Goal: Transaction & Acquisition: Purchase product/service

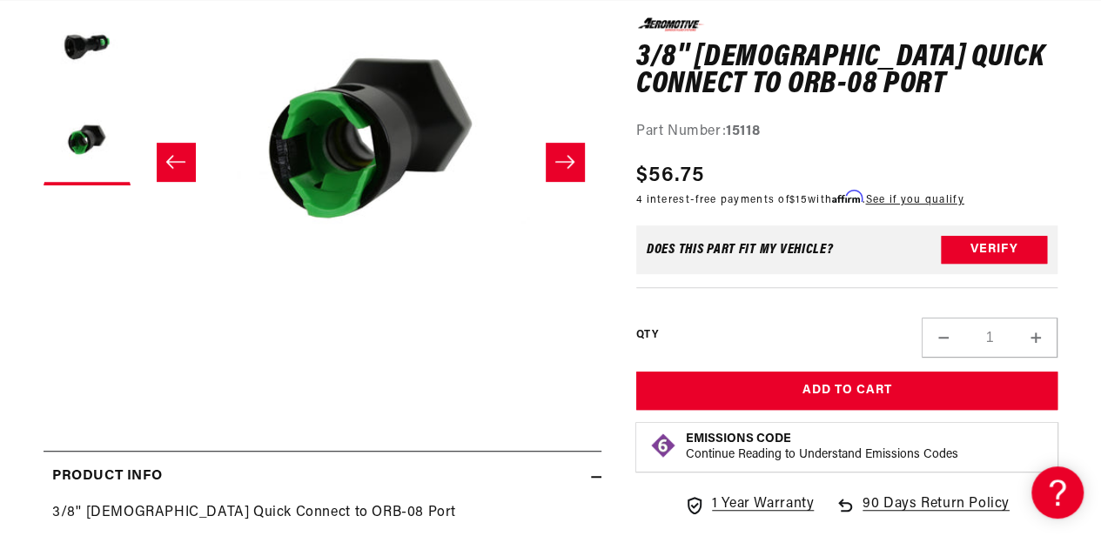
scroll to position [339, 0]
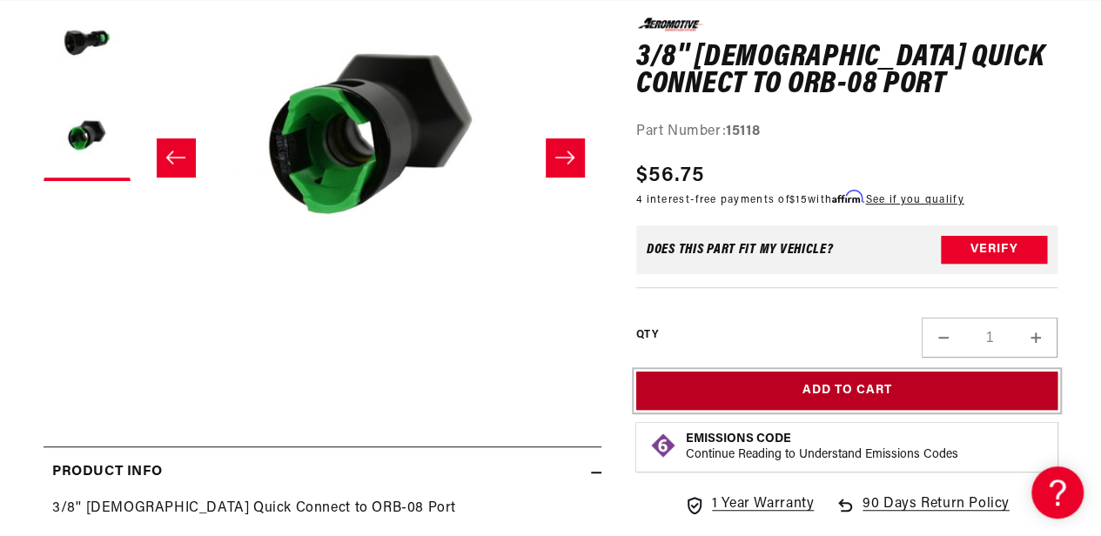
click at [860, 392] on button "Add to Cart" at bounding box center [846, 390] width 421 height 39
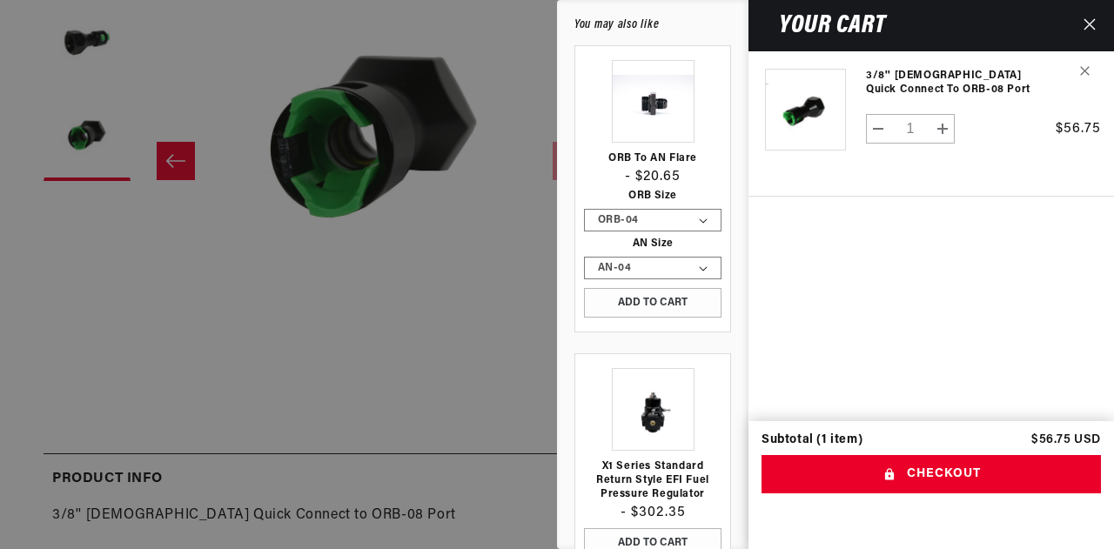
scroll to position [0, 0]
click at [679, 220] on select "ORB-04 ORB-06 ORB-08 ORB-10 ORB-12" at bounding box center [653, 220] width 136 height 21
click at [585, 210] on select "ORB-04 ORB-06 ORB-08 ORB-10 ORB-12" at bounding box center [653, 220] width 136 height 21
click at [662, 267] on select "AN-04 AN-06 AN-08 AN-10 AN-12" at bounding box center [653, 268] width 136 height 21
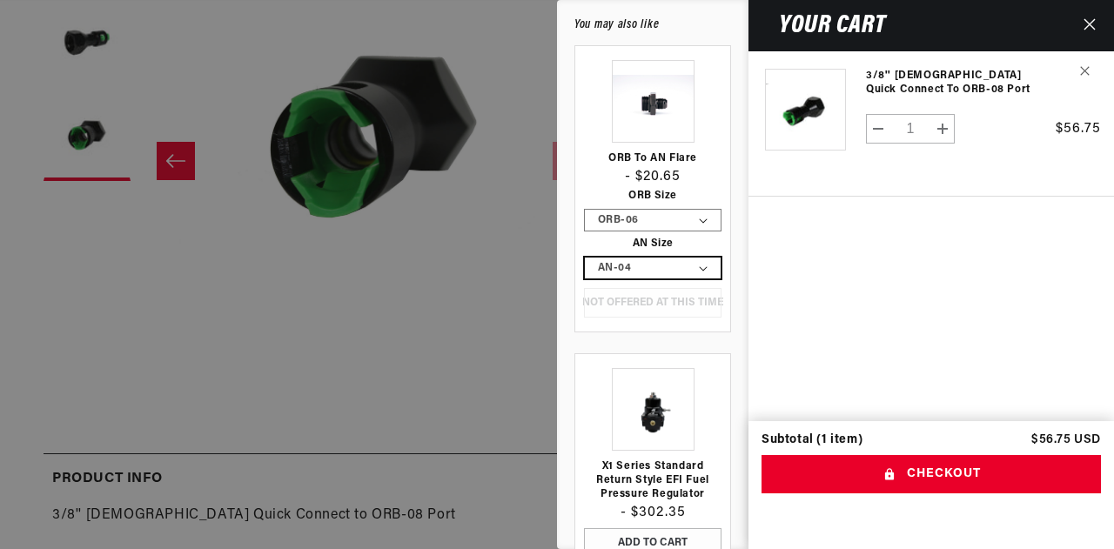
click at [662, 267] on select "AN-04 AN-06 AN-08 AN-10 AN-12" at bounding box center [653, 268] width 136 height 21
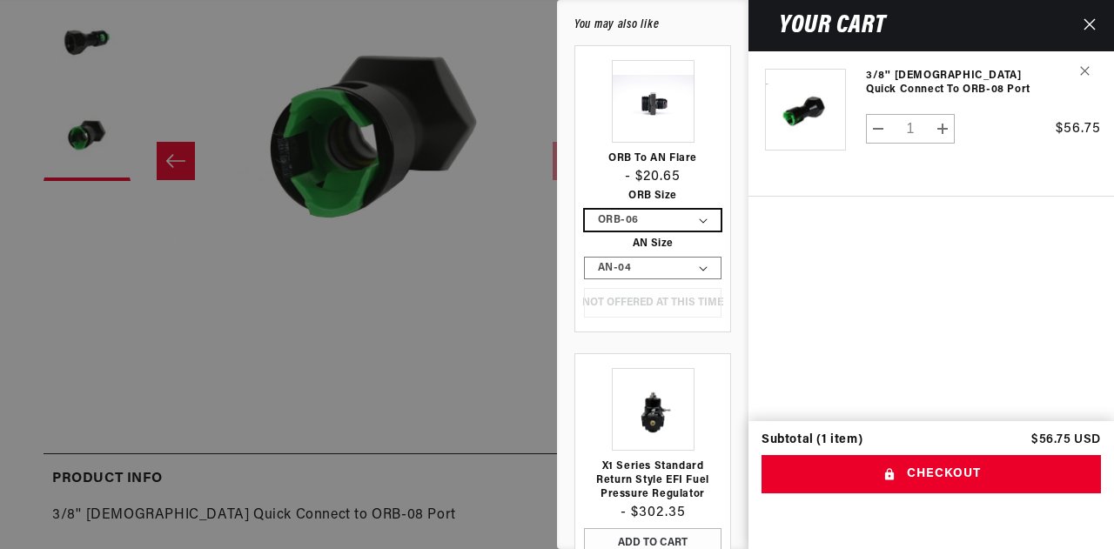
click at [663, 220] on select "ORB-04 ORB-06 ORB-08 ORB-10 ORB-12" at bounding box center [653, 220] width 136 height 21
click at [585, 210] on select "ORB-04 ORB-06 ORB-08 ORB-10 ORB-12" at bounding box center [653, 220] width 136 height 21
click at [652, 217] on select "ORB-04 ORB-06 ORB-08 ORB-10 ORB-12" at bounding box center [653, 220] width 136 height 21
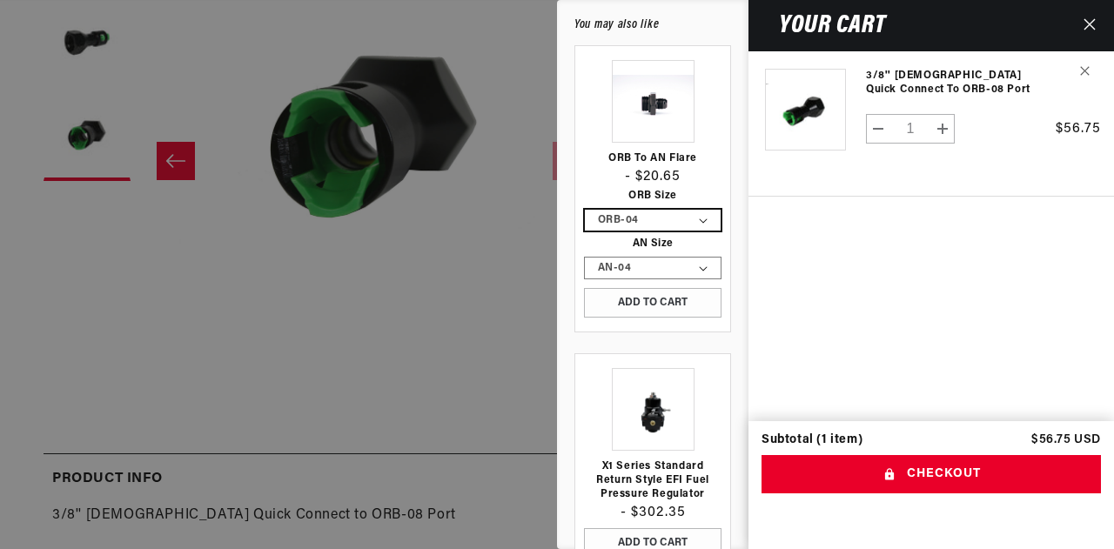
select select "ORB-06"
click at [585, 210] on select "ORB-04 ORB-06 ORB-08 ORB-10 ORB-12" at bounding box center [653, 220] width 136 height 21
click at [416, 280] on div at bounding box center [557, 274] width 1114 height 549
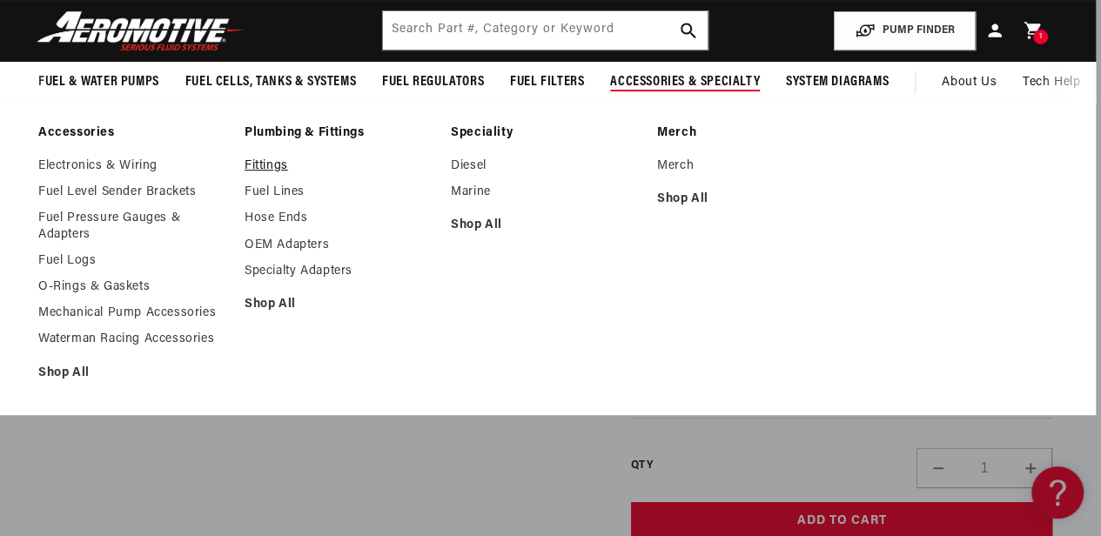
click at [258, 163] on link "Fittings" at bounding box center [338, 166] width 189 height 16
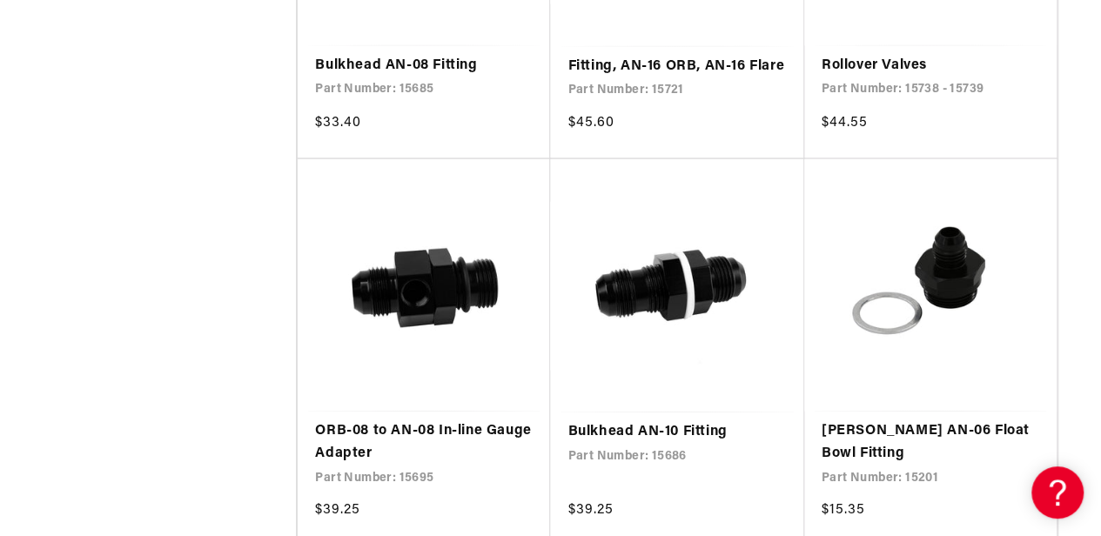
scroll to position [0, 943]
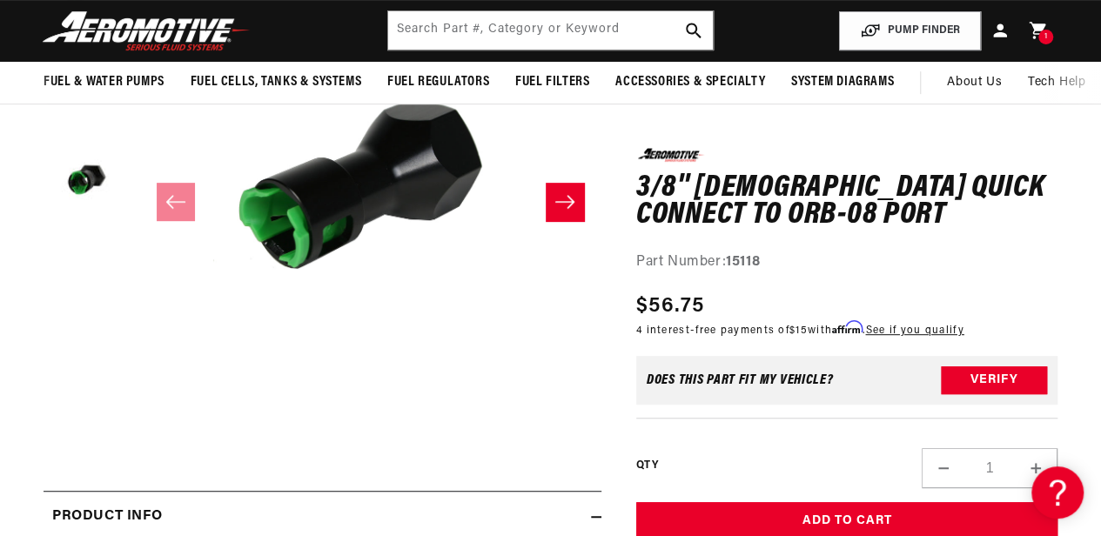
scroll to position [0, 1887]
click at [439, 32] on input "text" at bounding box center [550, 30] width 324 height 38
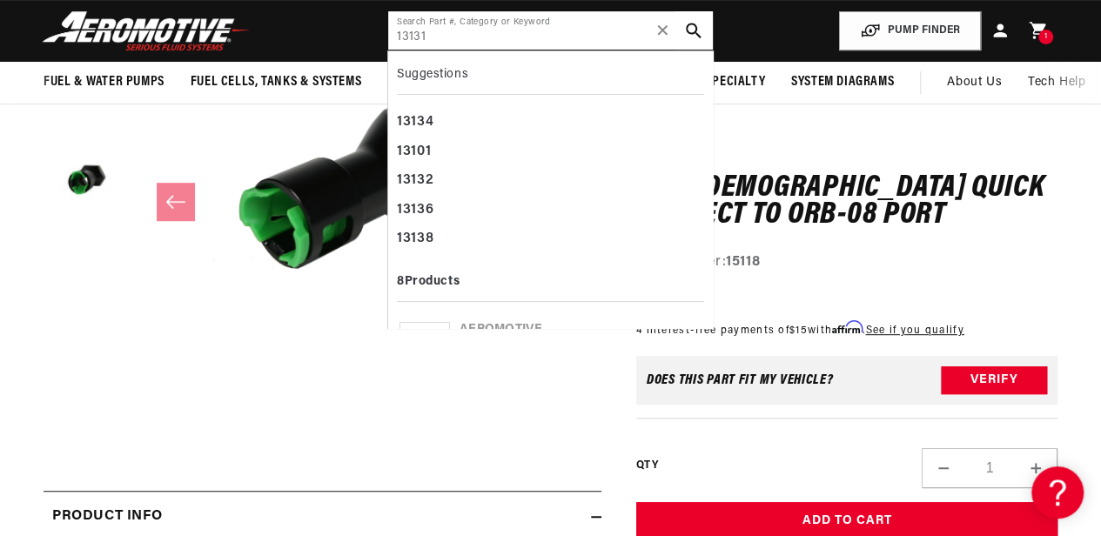
scroll to position [0, 37]
type input "13131"
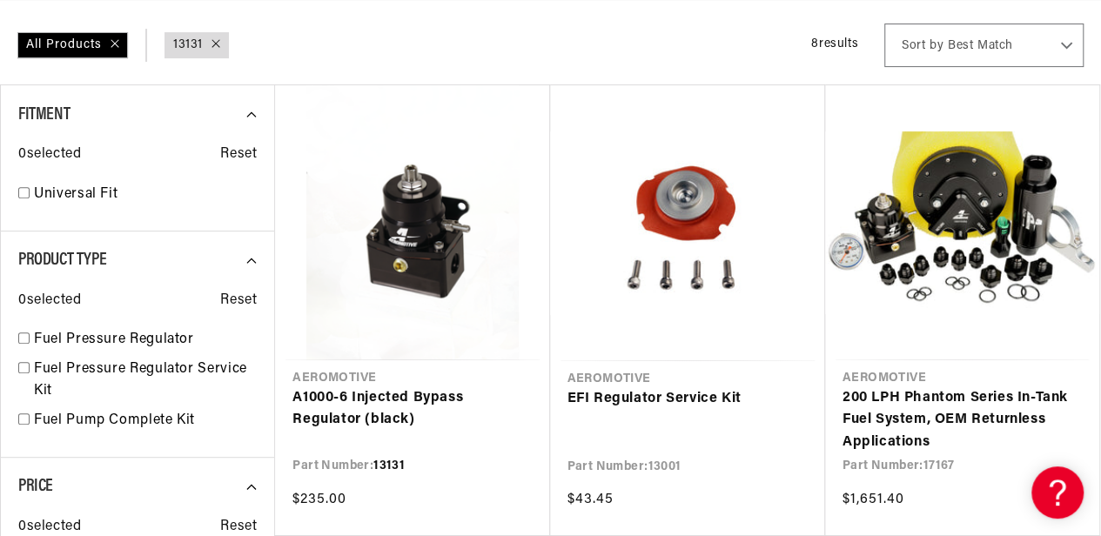
scroll to position [0, 943]
click at [358, 417] on link "A1000-6 Injected Bypass Regulator (black)" at bounding box center [411, 409] width 239 height 44
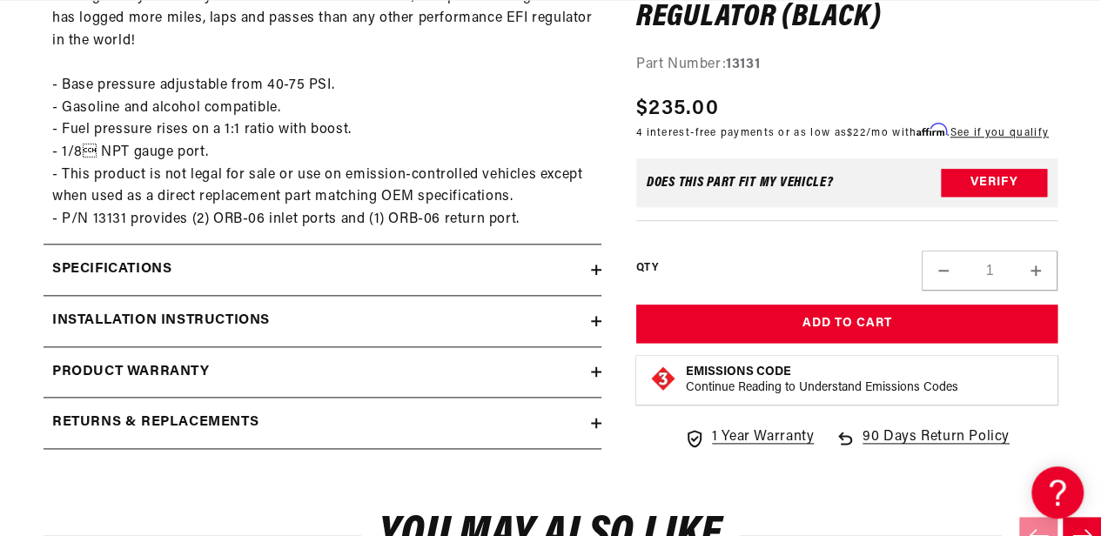
scroll to position [894, 0]
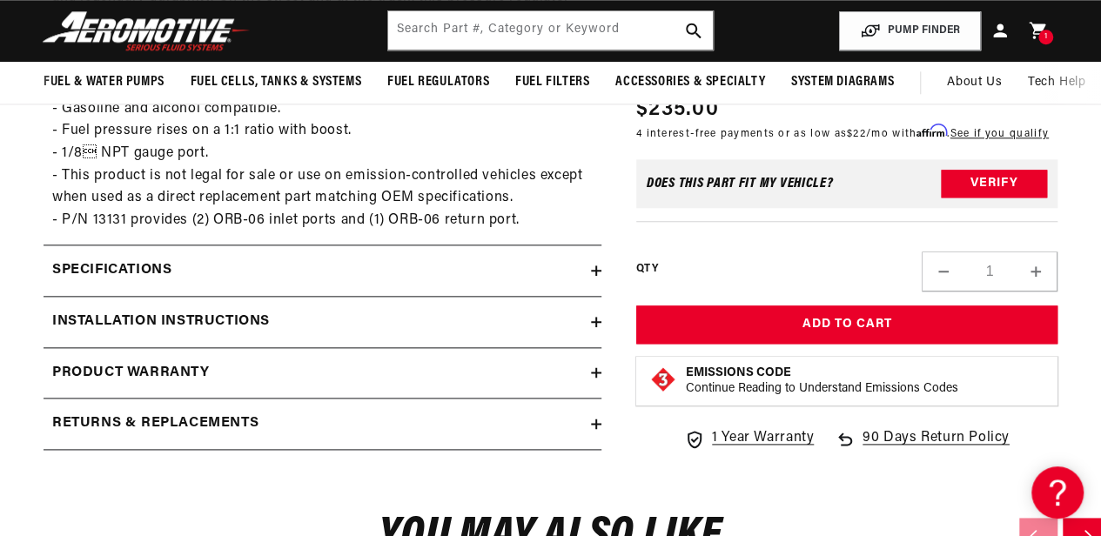
click at [595, 271] on icon at bounding box center [596, 271] width 10 height 0
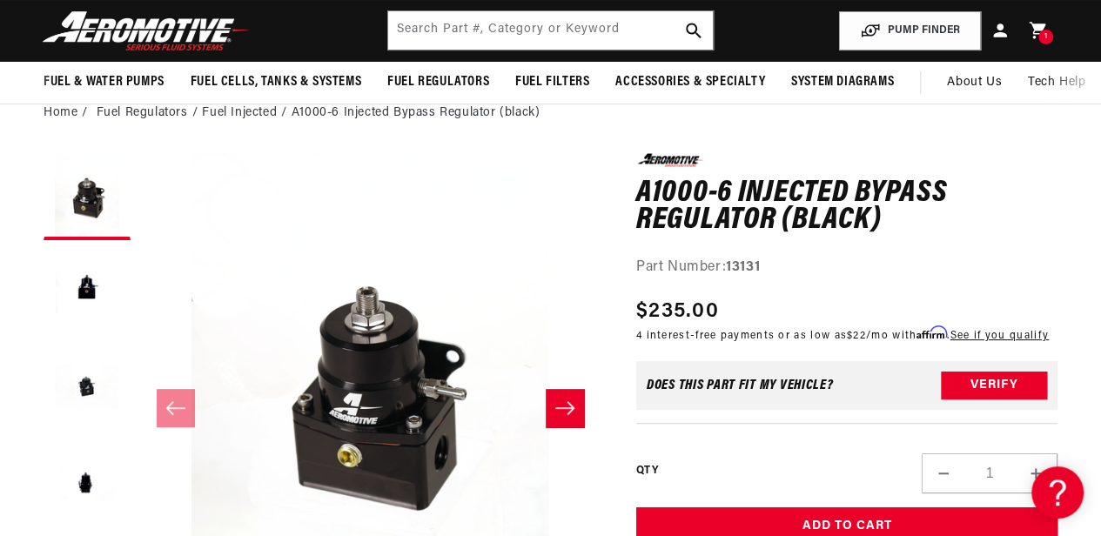
scroll to position [0, 0]
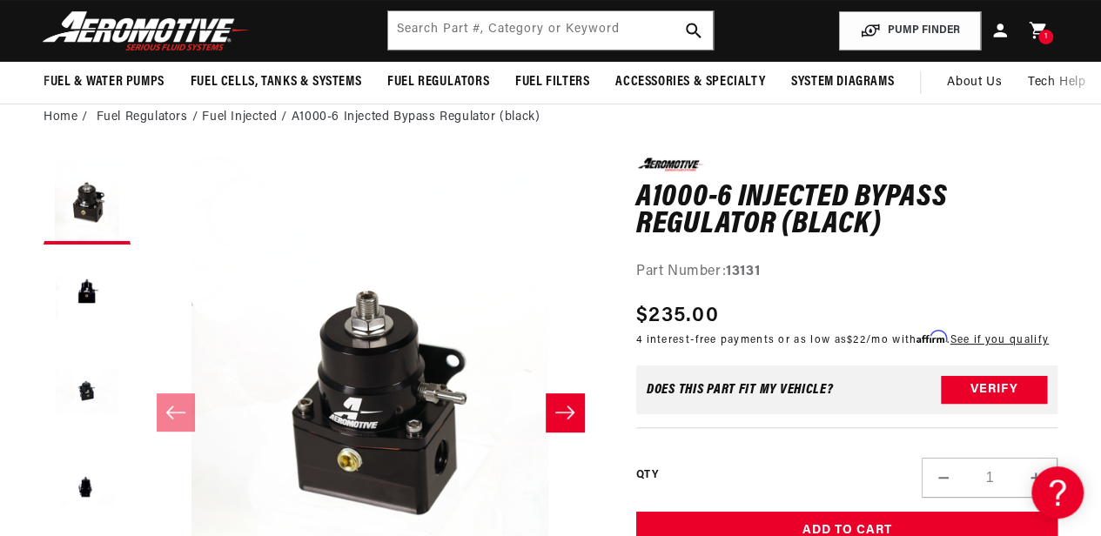
click at [571, 404] on icon "Slide right" at bounding box center [564, 412] width 21 height 17
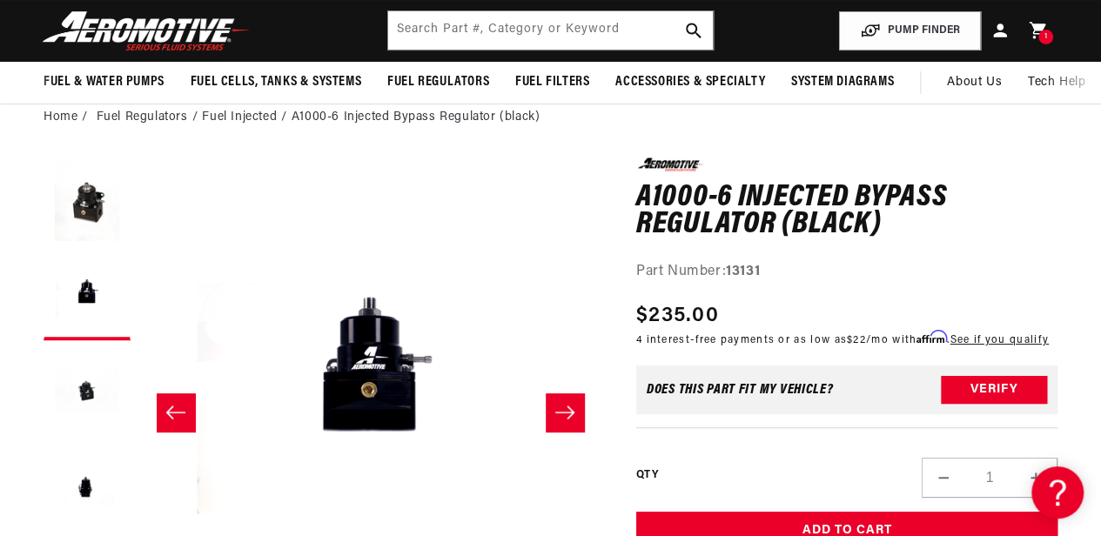
click at [572, 421] on button "Slide right" at bounding box center [564, 412] width 38 height 38
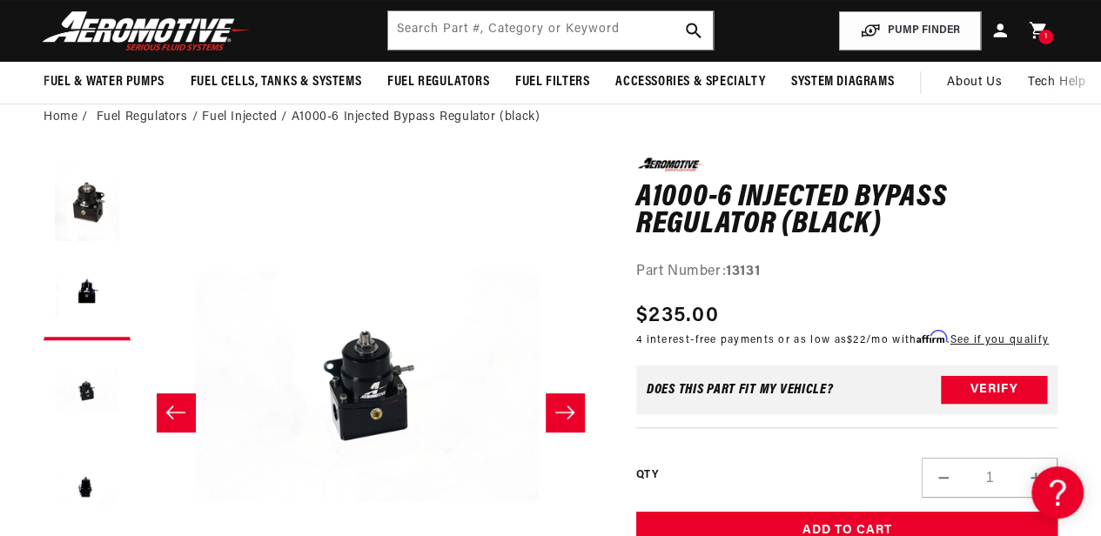
click at [577, 421] on button "Slide right" at bounding box center [564, 412] width 38 height 38
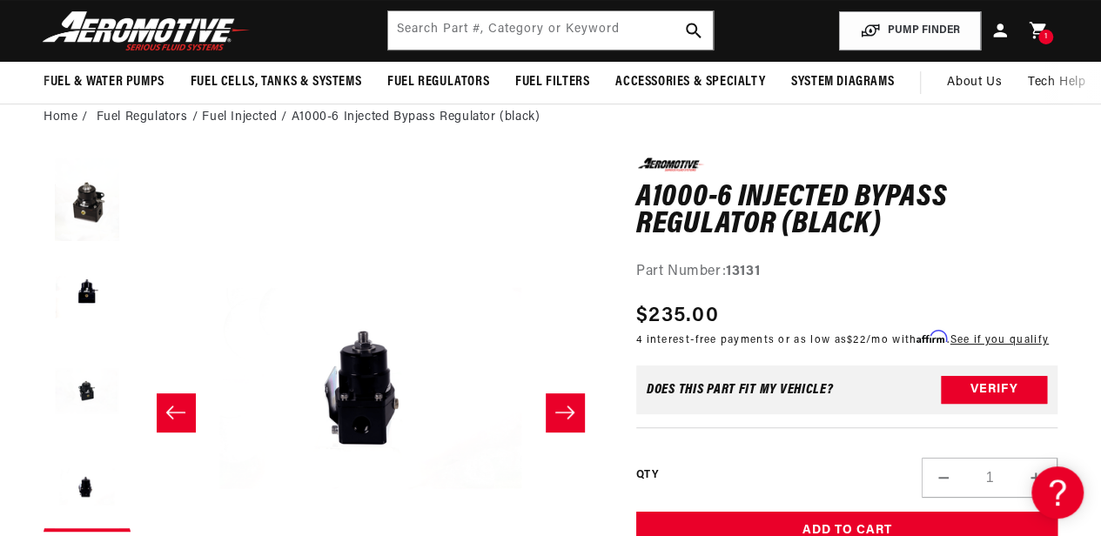
click at [574, 429] on button "Slide right" at bounding box center [564, 412] width 38 height 38
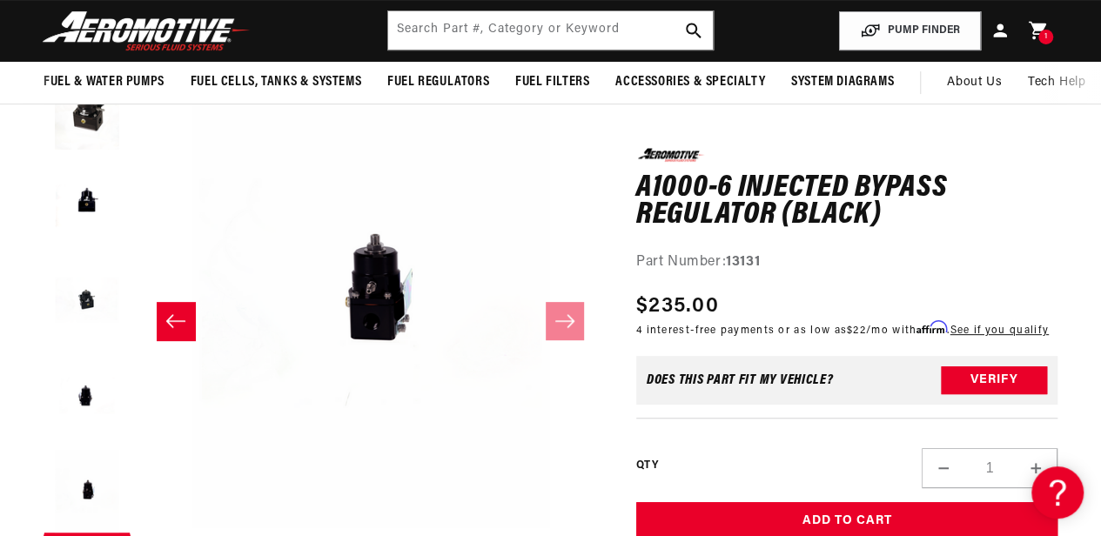
click at [1048, 30] on div "1 1 item" at bounding box center [1045, 37] width 15 height 15
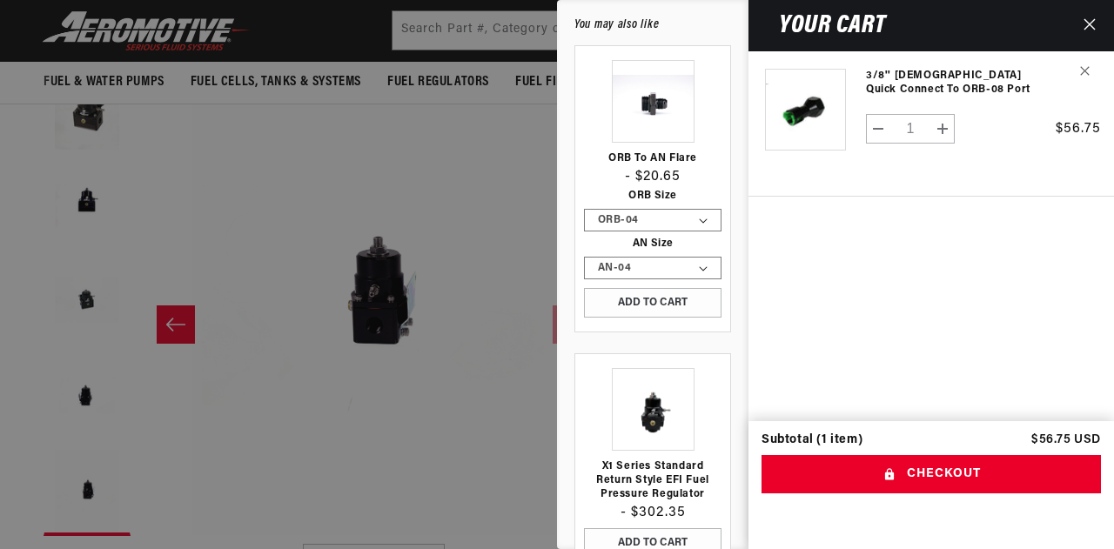
scroll to position [0, 957]
click at [823, 117] on link "Your cart" at bounding box center [804, 101] width 87 height 101
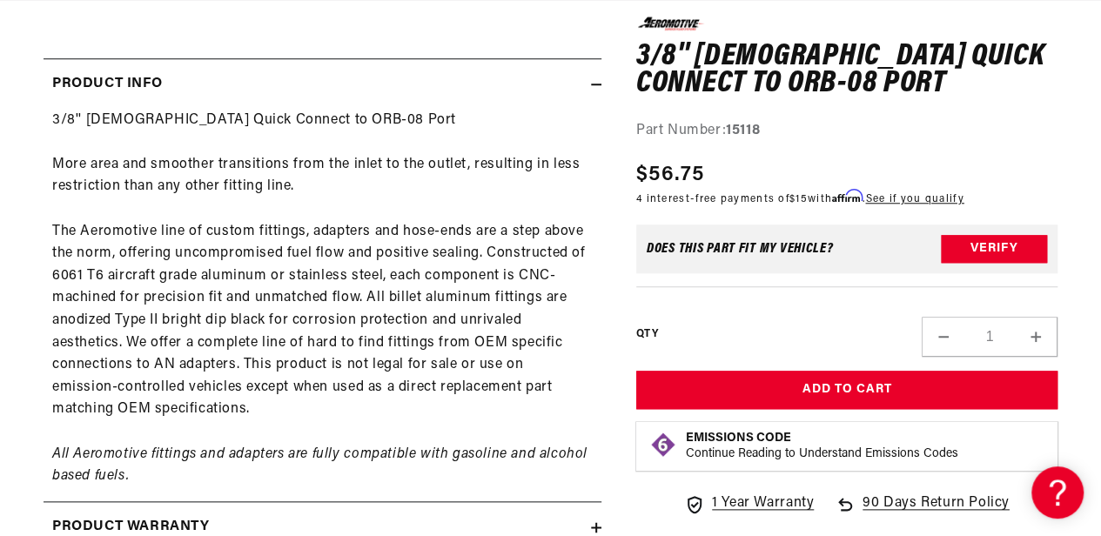
scroll to position [753, 0]
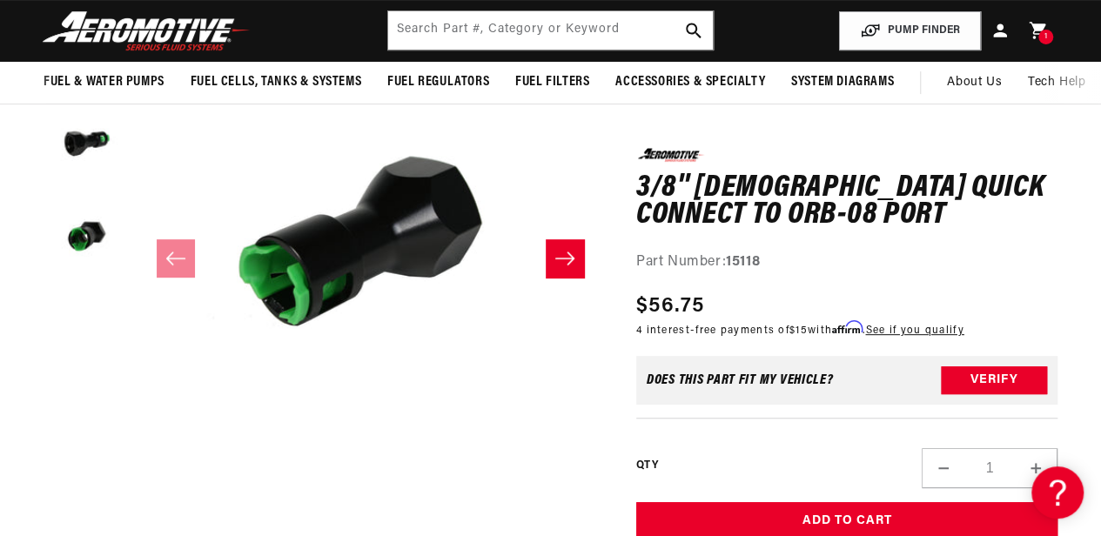
click at [983, 463] on input "1" at bounding box center [989, 468] width 50 height 40
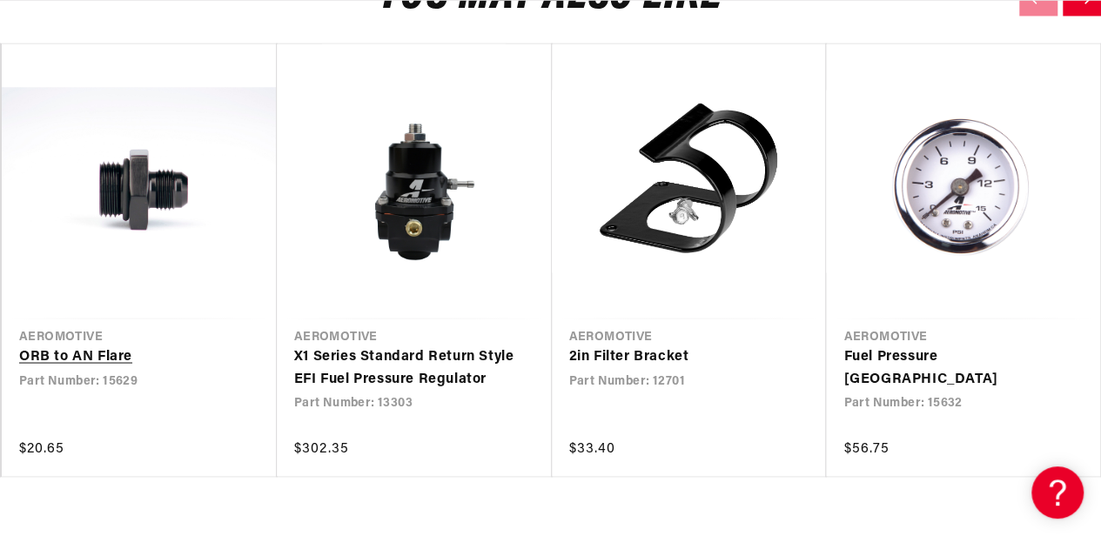
click at [151, 345] on link "ORB to AN Flare" at bounding box center [130, 356] width 223 height 23
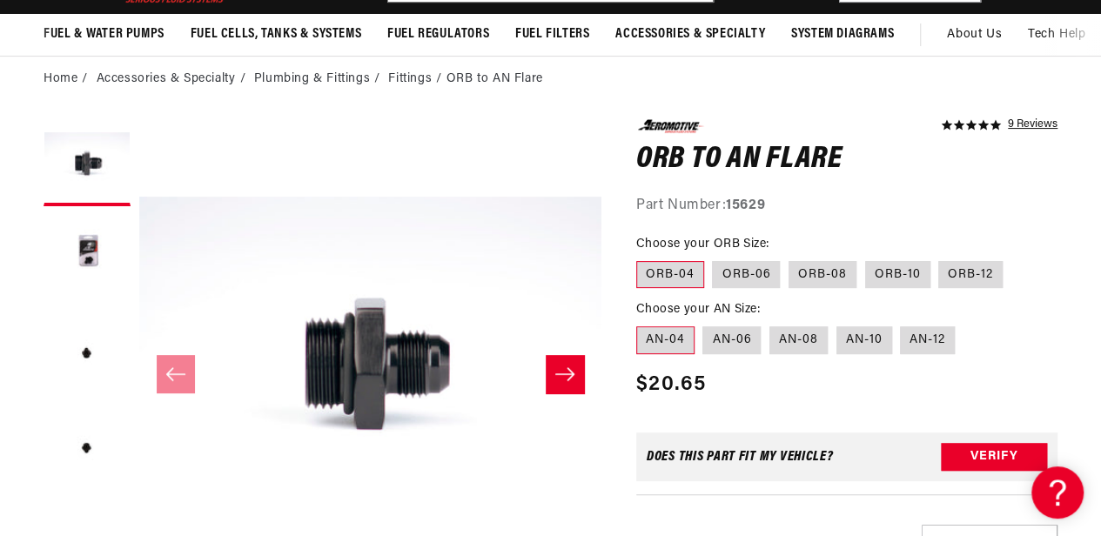
scroll to position [144, 0]
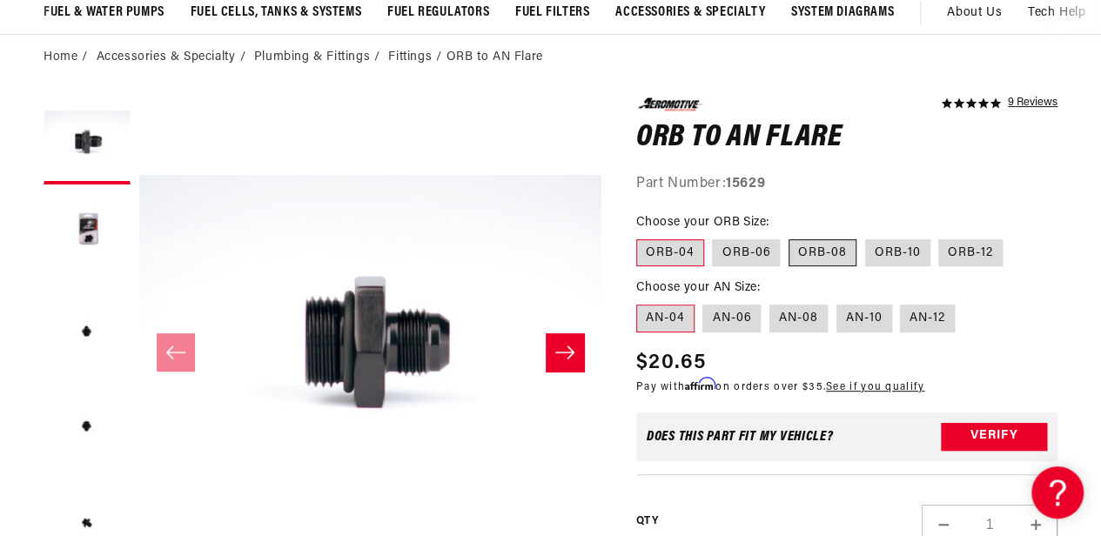
click at [828, 252] on label "ORB-08" at bounding box center [822, 253] width 68 height 28
click at [789, 237] on input "ORB-08" at bounding box center [788, 236] width 1 height 1
radio input "true"
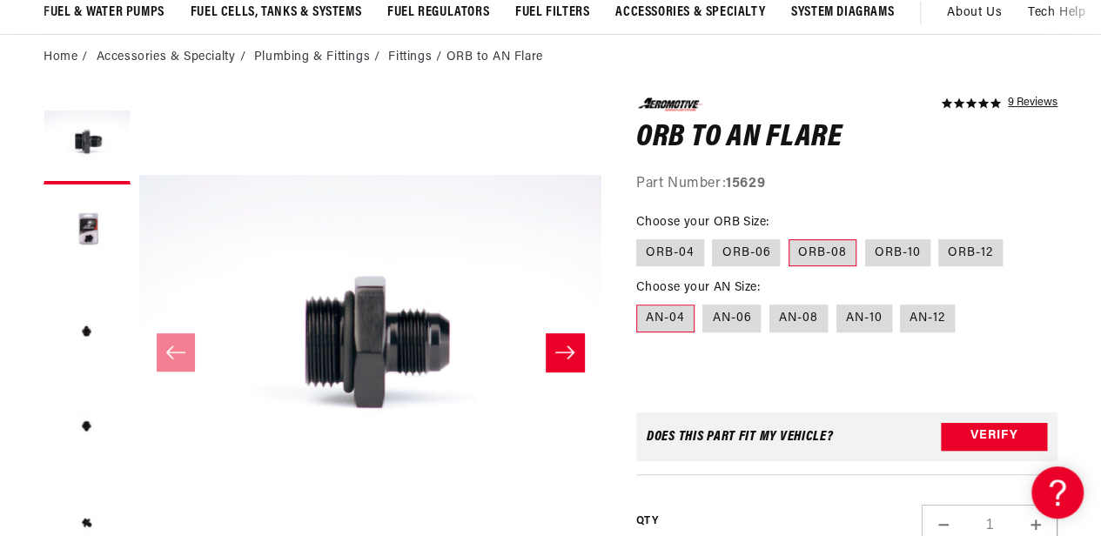
scroll to position [0, 943]
click at [739, 317] on label "AN-06" at bounding box center [731, 318] width 58 height 28
click at [704, 302] on input "AN-06" at bounding box center [703, 301] width 1 height 1
radio input "true"
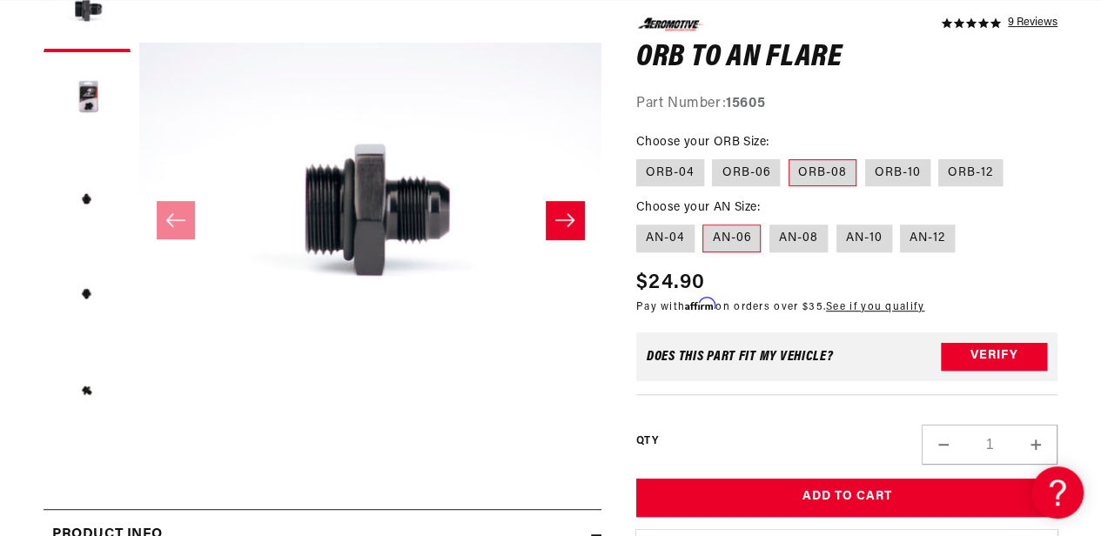
scroll to position [278, 0]
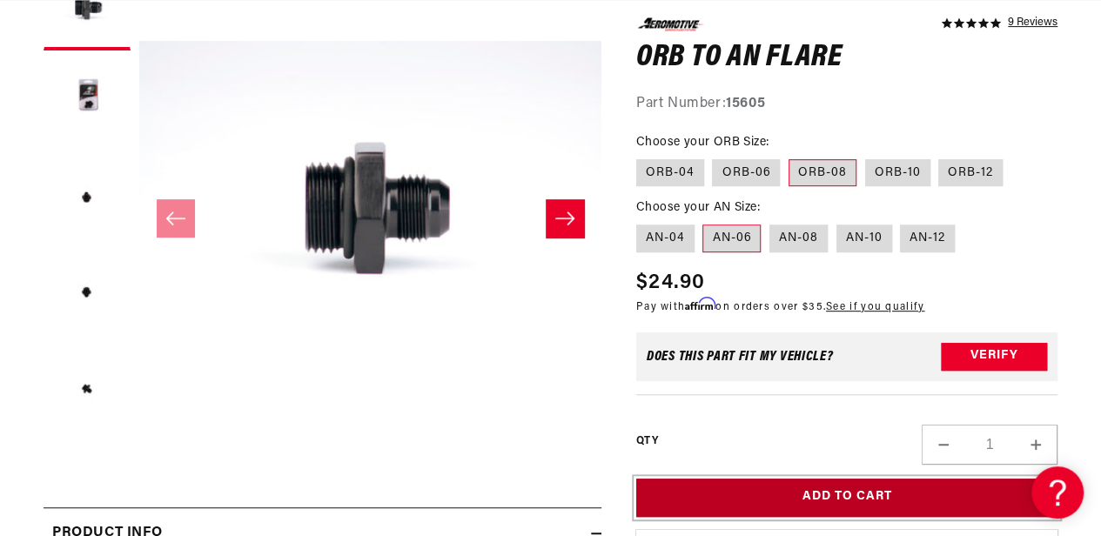
click at [873, 494] on button "Add to Cart" at bounding box center [846, 497] width 421 height 39
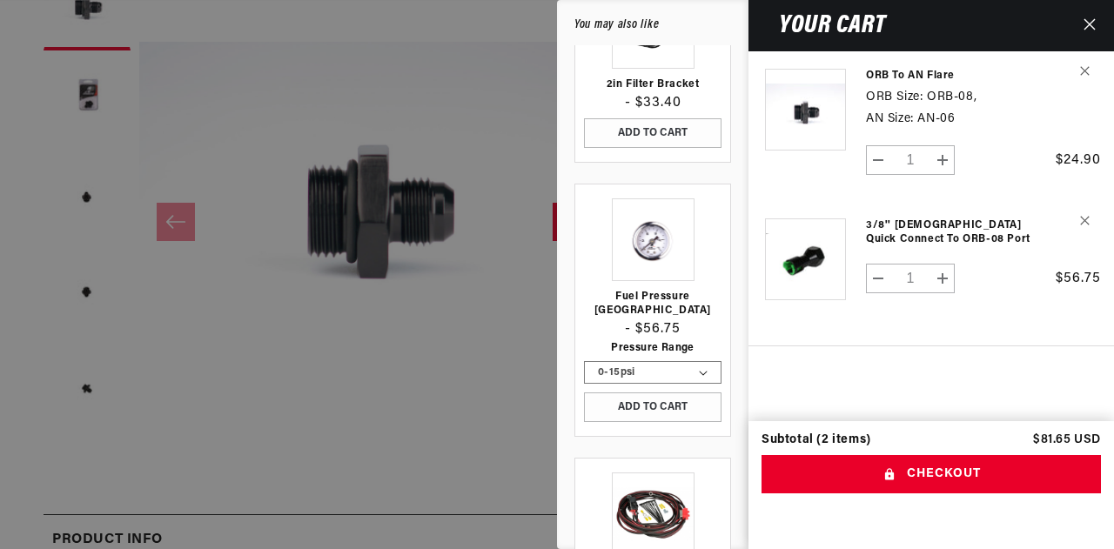
scroll to position [436, 0]
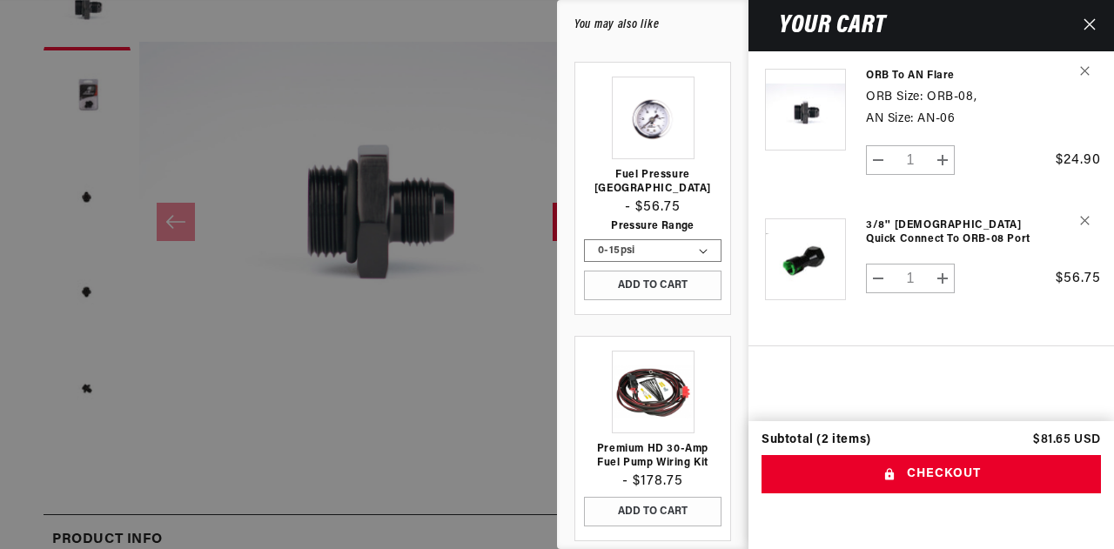
click at [508, 428] on div at bounding box center [557, 274] width 1114 height 549
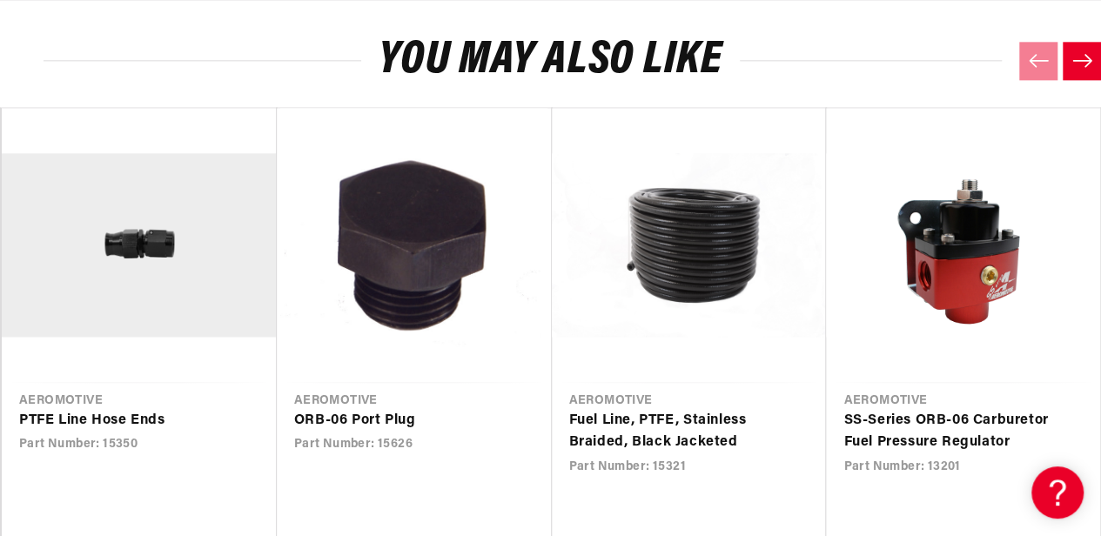
scroll to position [0, 2831]
click at [153, 410] on link "PTFE Line Hose Ends" at bounding box center [130, 421] width 223 height 23
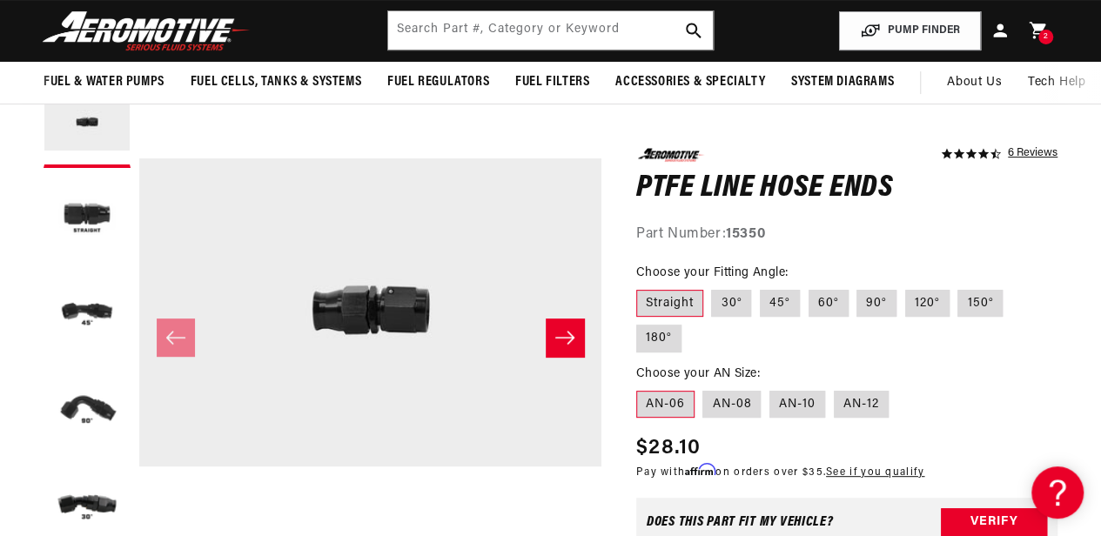
scroll to position [0, 943]
click at [659, 307] on label "Straight" at bounding box center [669, 303] width 67 height 28
click at [641, 286] on input "Straight" at bounding box center [640, 285] width 1 height 1
click at [665, 391] on label "AN-06" at bounding box center [665, 405] width 58 height 28
click at [641, 387] on input "AN-06" at bounding box center [640, 387] width 1 height 1
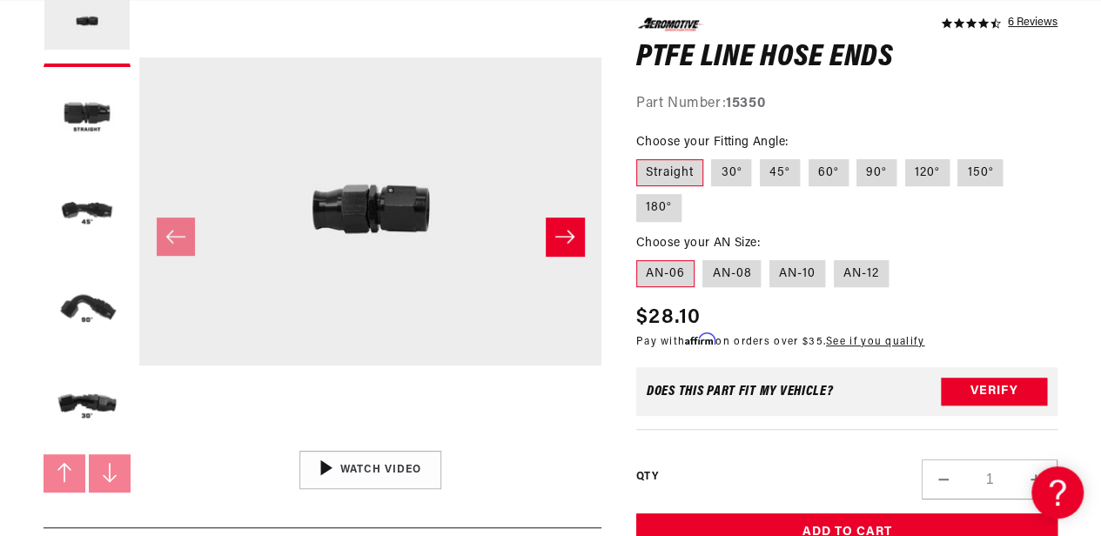
scroll to position [0, 1887]
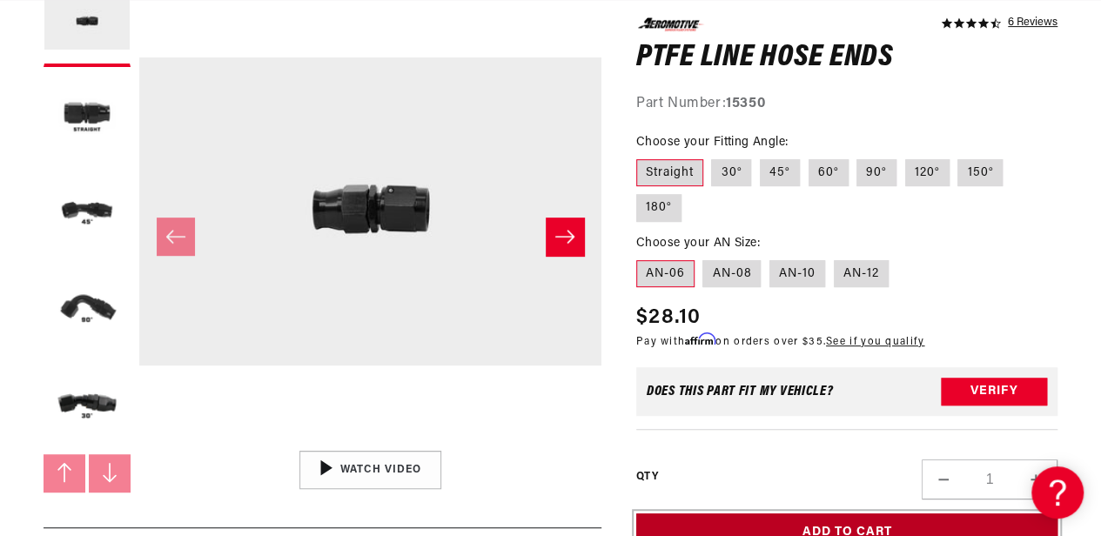
click at [873, 513] on button "Add to Cart" at bounding box center [846, 532] width 421 height 39
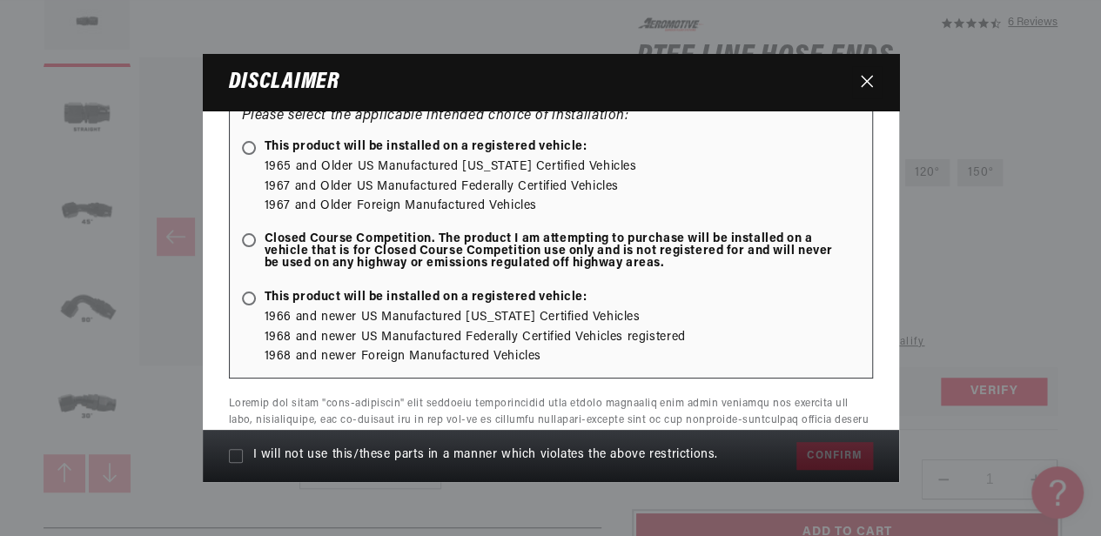
scroll to position [0, 2831]
click at [251, 295] on ellipse at bounding box center [248, 299] width 8 height 8
click at [251, 294] on input "This product will be installed on a registered vehicle:" at bounding box center [251, 299] width 11 height 11
radio input "true"
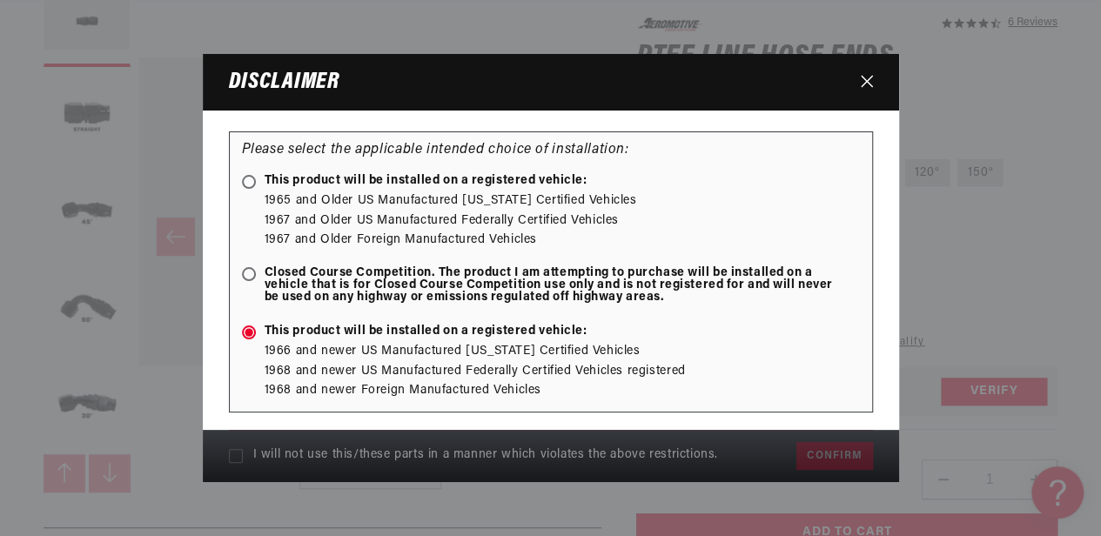
scroll to position [0, 1887]
click at [251, 270] on icon at bounding box center [248, 274] width 9 height 9
click at [251, 270] on input "Closed Course Competition. The product I am attempting to purchase will be inst…" at bounding box center [251, 275] width 11 height 11
radio input "true"
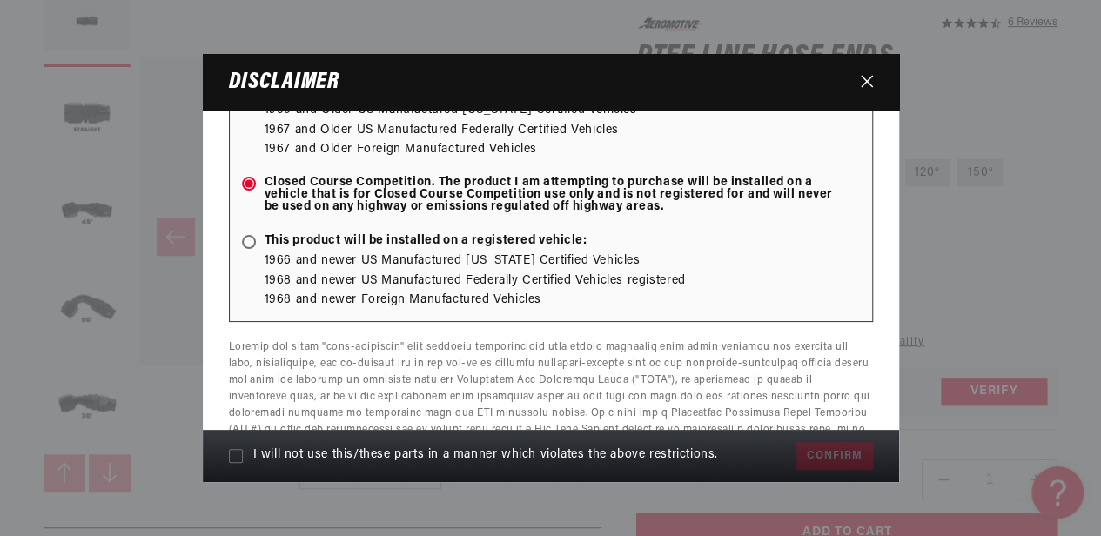
scroll to position [0, 0]
click at [235, 463] on icon at bounding box center [236, 456] width 14 height 14
click at [235, 463] on input "I will not use this/these parts in a manner which violates the above restrictio…" at bounding box center [236, 456] width 14 height 14
checkbox input "true"
click at [851, 455] on button "Confirm" at bounding box center [834, 456] width 76 height 28
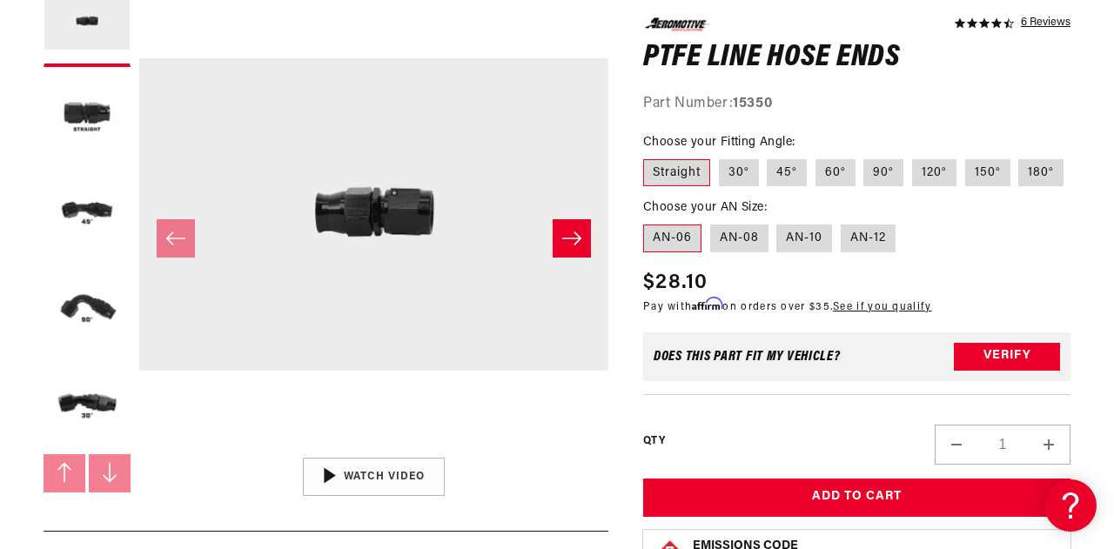
scroll to position [0, 957]
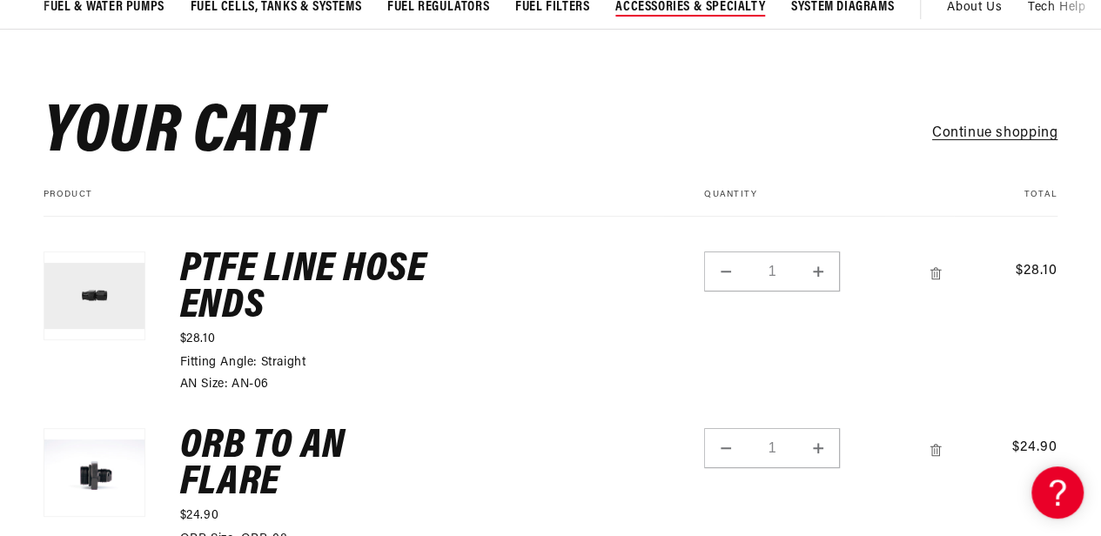
scroll to position [0, 943]
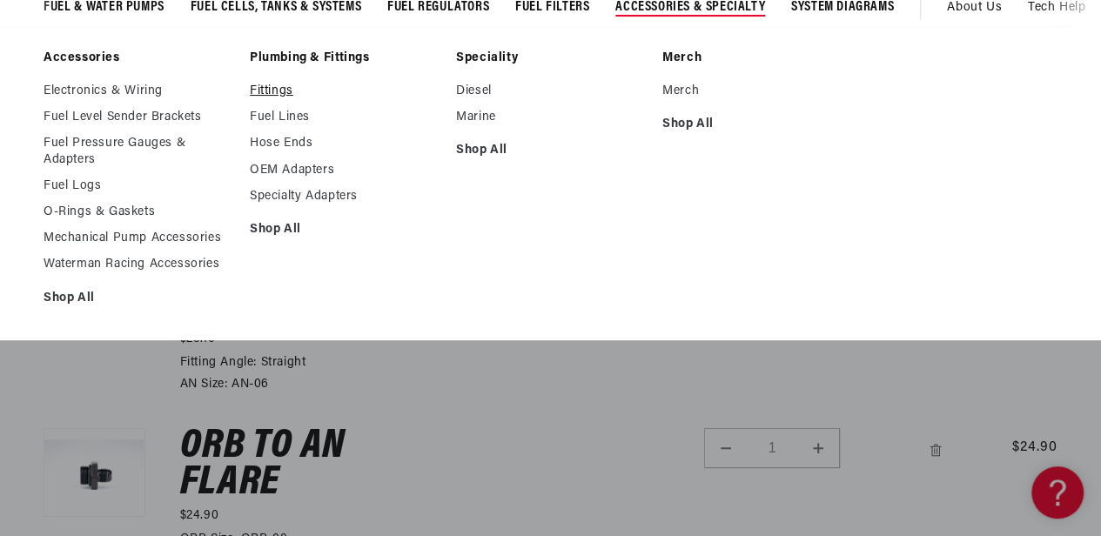
click at [266, 84] on link "Fittings" at bounding box center [344, 92] width 189 height 16
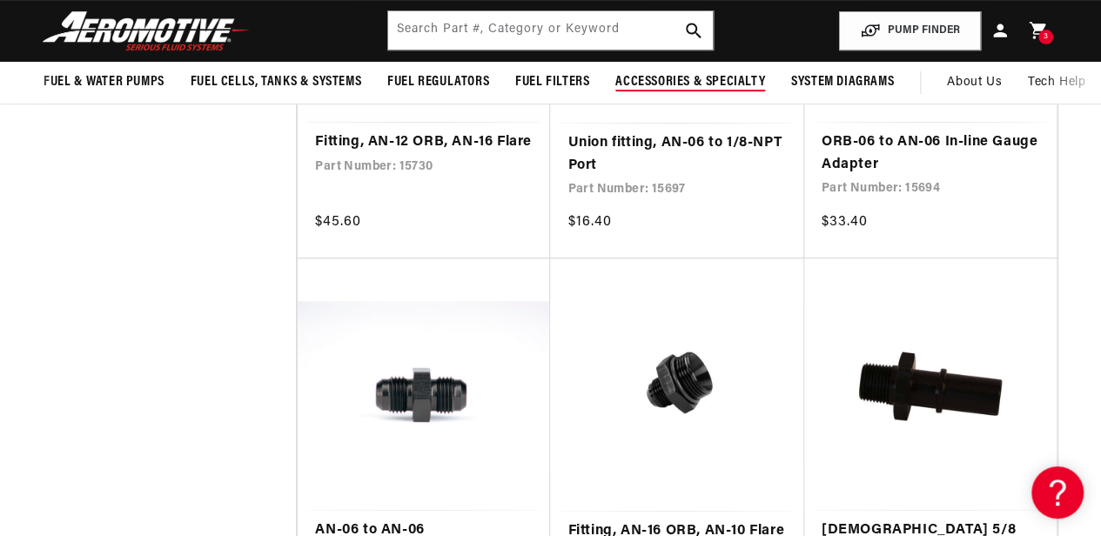
click at [693, 82] on span "Accessories & Specialty" at bounding box center [690, 82] width 150 height 18
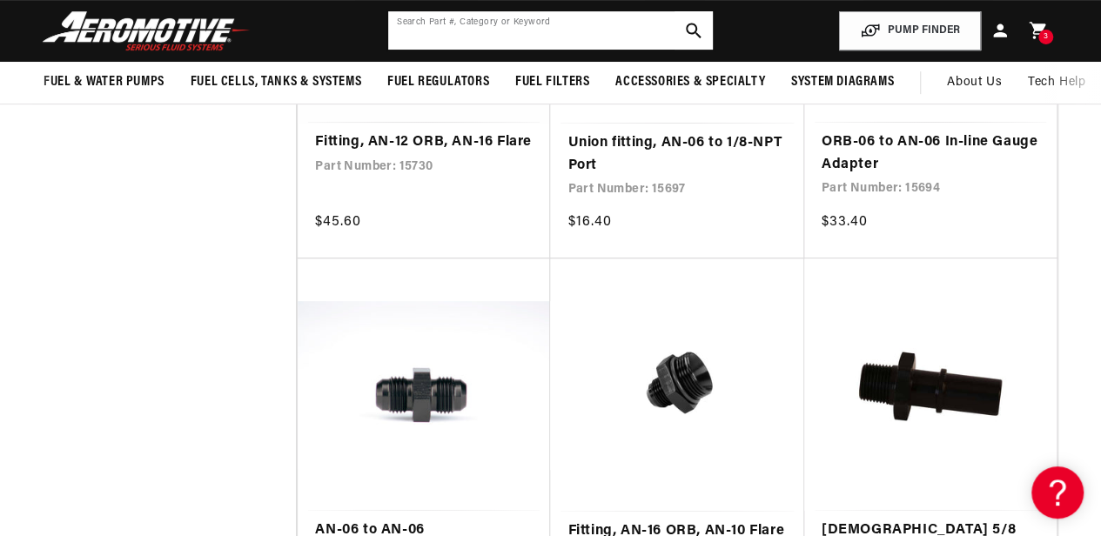
click at [415, 43] on input "text" at bounding box center [550, 30] width 324 height 38
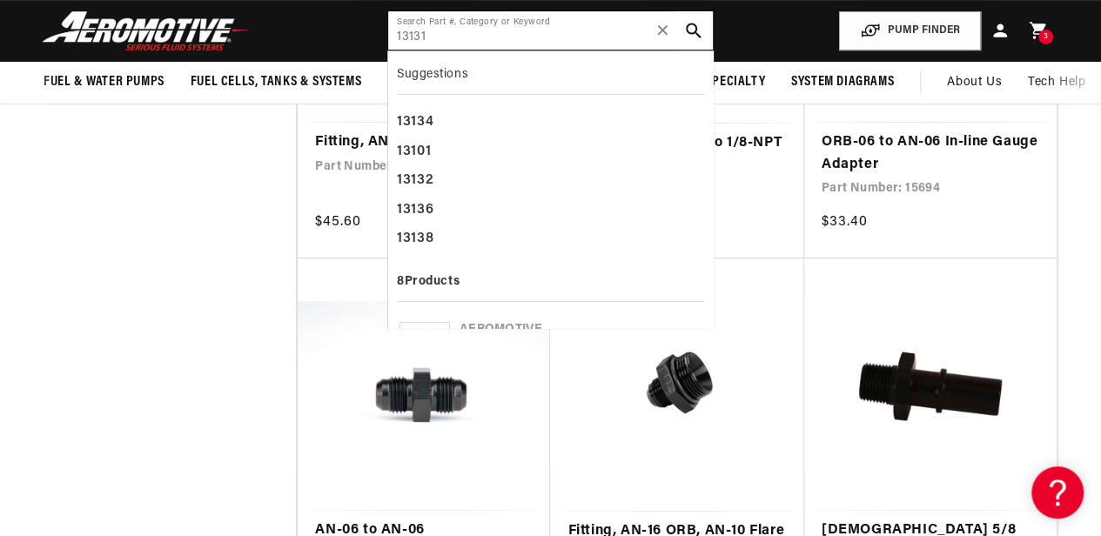
type input "13131"
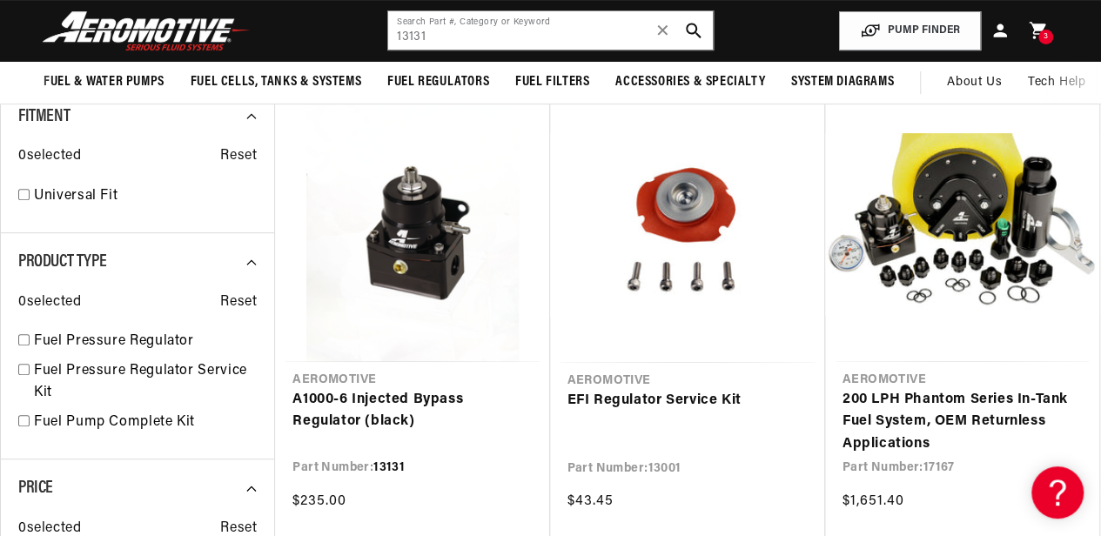
scroll to position [207, 0]
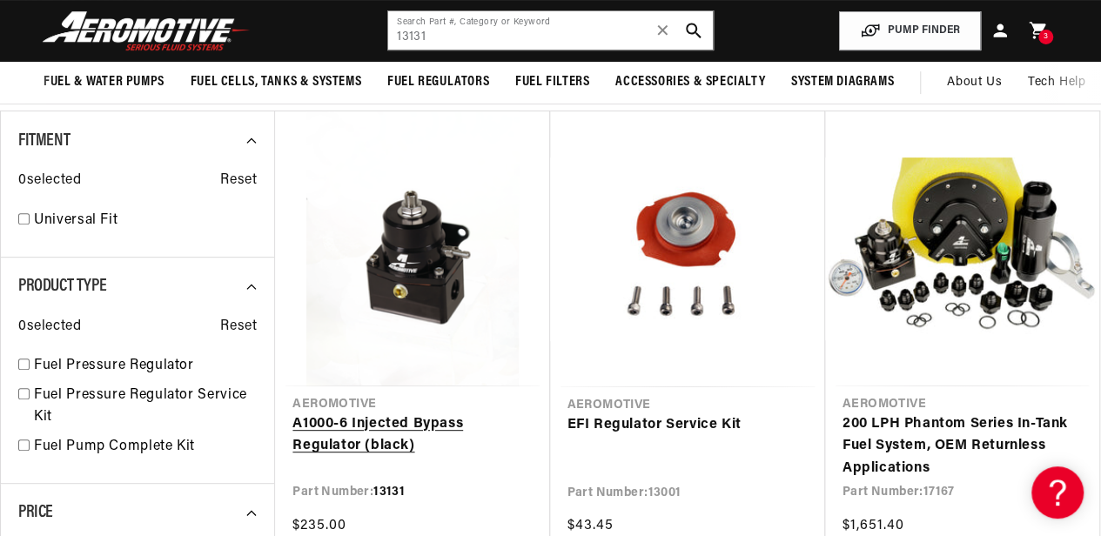
click at [397, 413] on link "A1000-6 Injected Bypass Regulator (black)" at bounding box center [411, 435] width 239 height 44
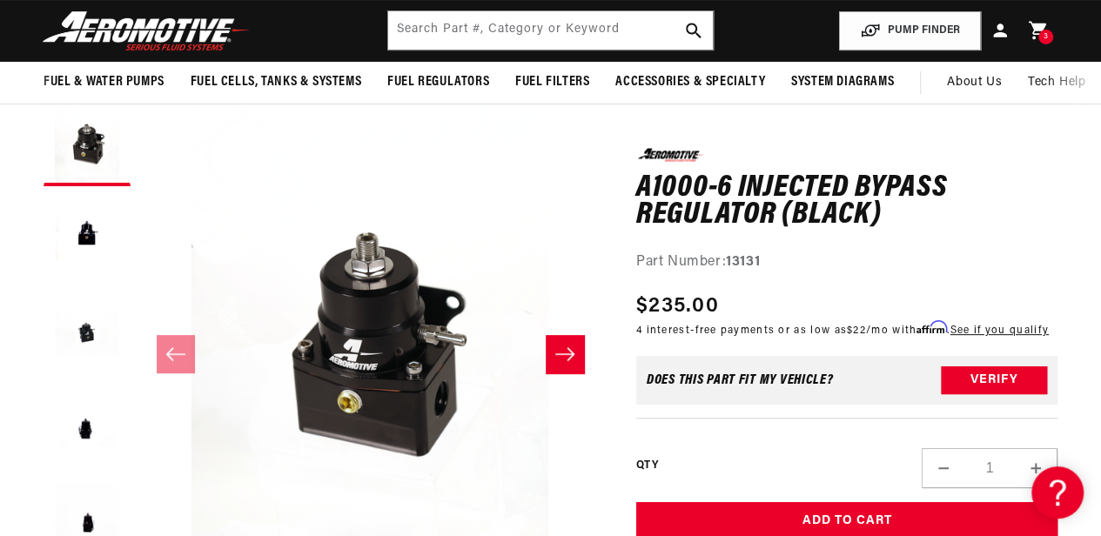
click at [1035, 17] on link "Cart 3 3 items" at bounding box center [1038, 30] width 38 height 41
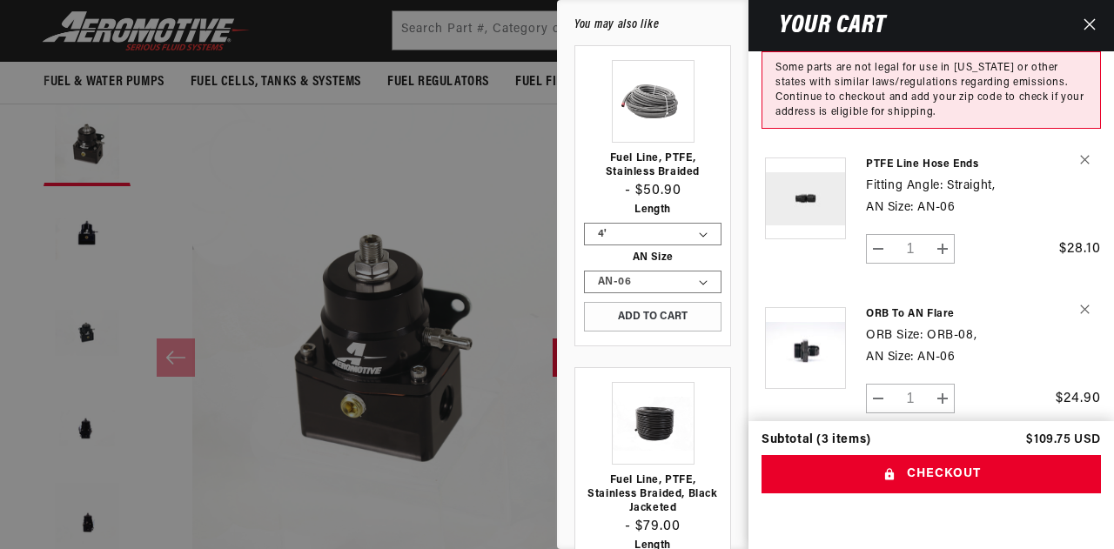
click at [816, 190] on link "Your cart" at bounding box center [804, 206] width 87 height 132
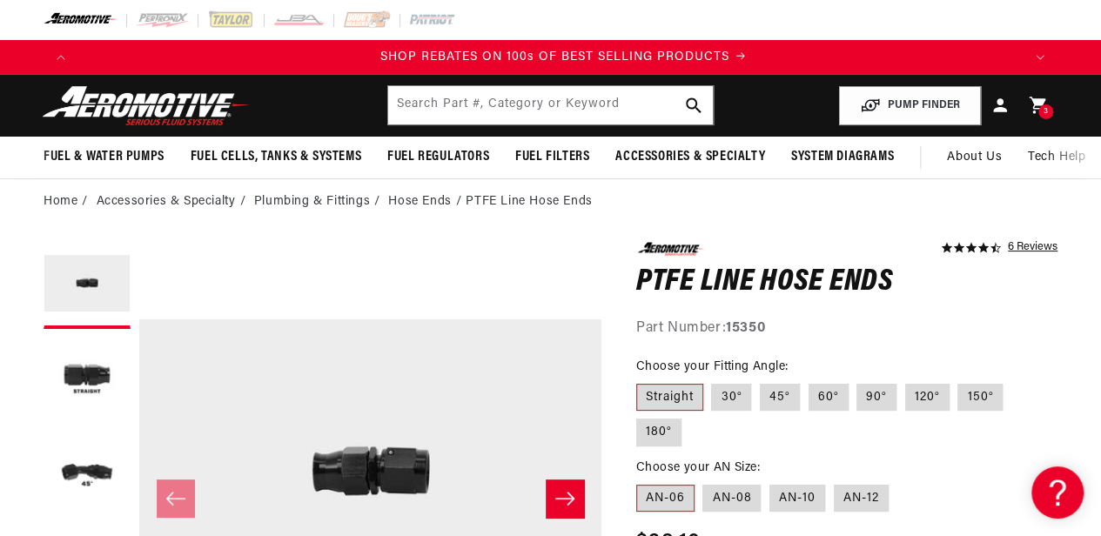
scroll to position [0, 1887]
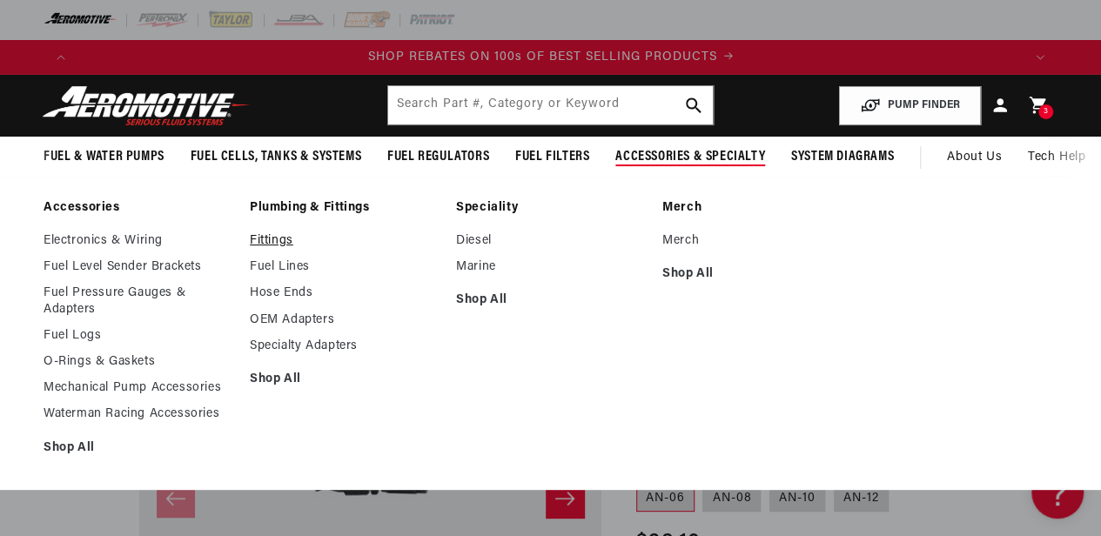
click at [280, 234] on link "Fittings" at bounding box center [344, 241] width 189 height 16
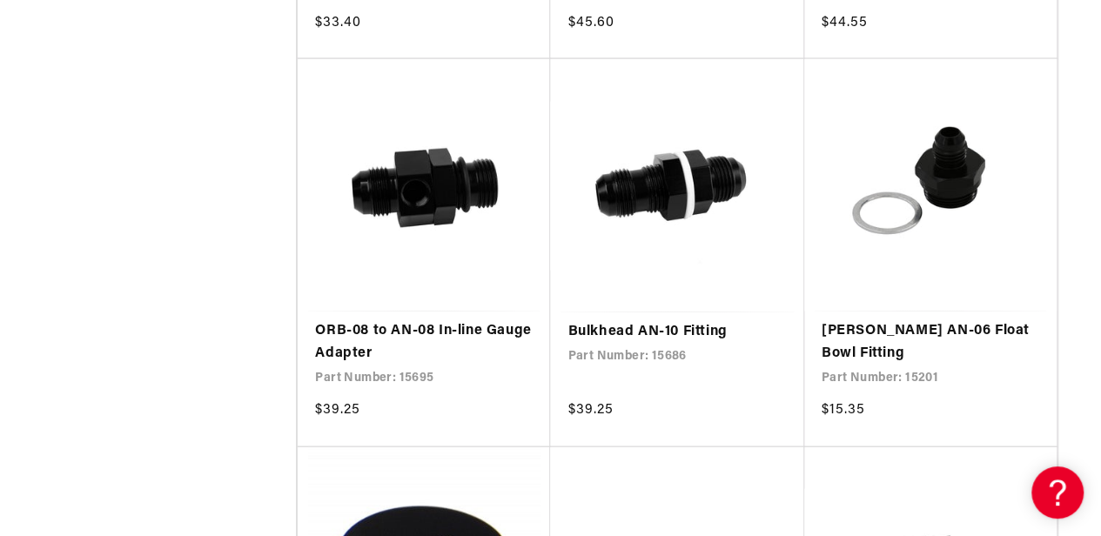
scroll to position [1908, 0]
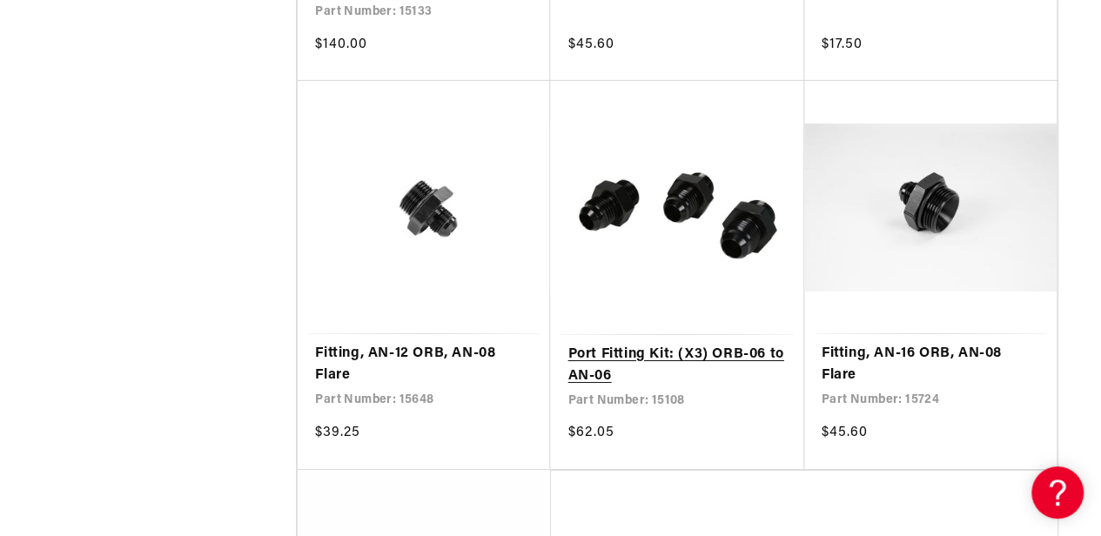
click at [734, 344] on link "Port Fitting Kit: (X3) ORB-06 to AN-06" at bounding box center [676, 366] width 218 height 44
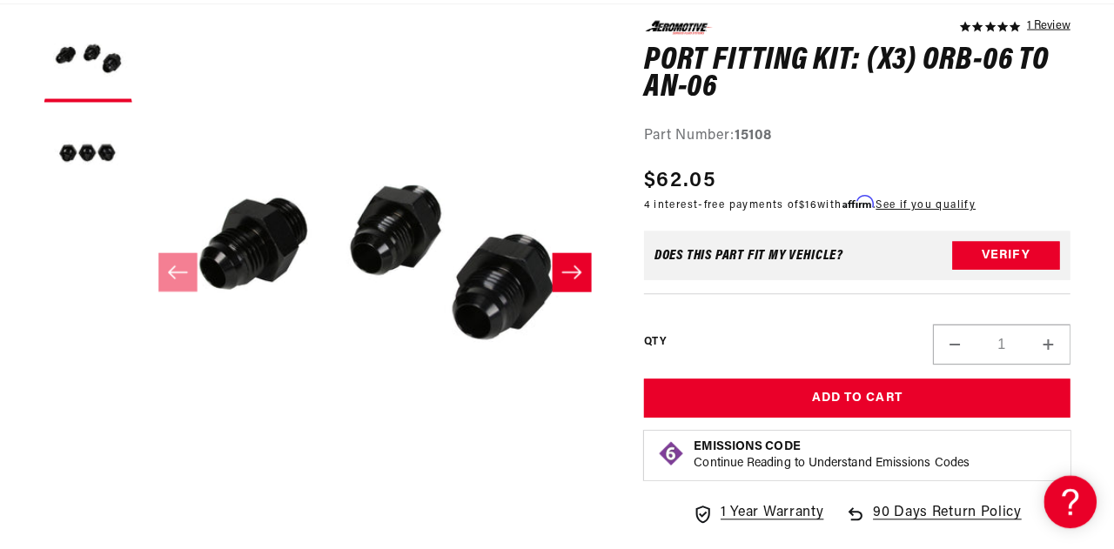
scroll to position [237, 0]
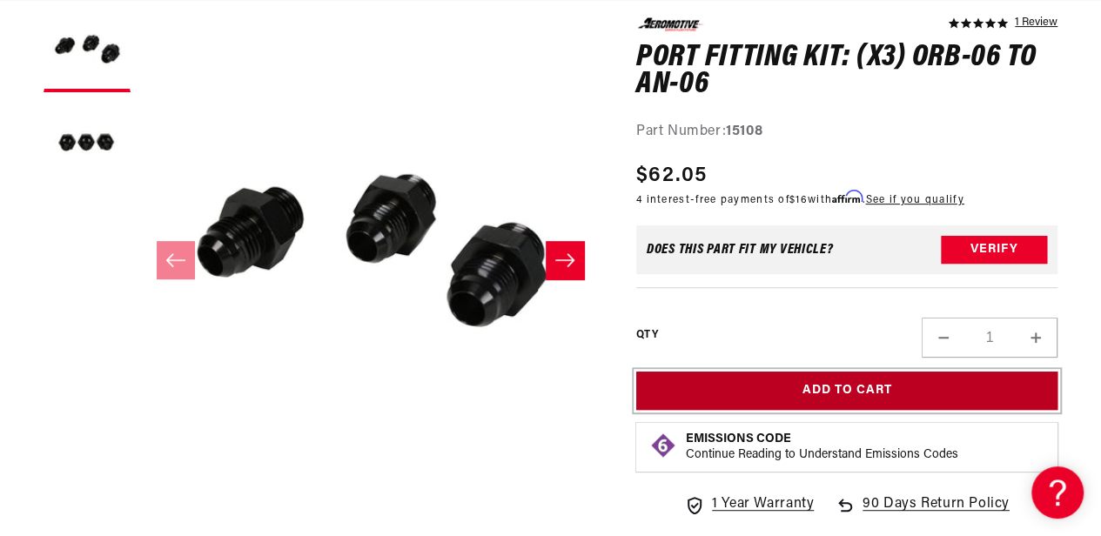
click at [913, 398] on button "Add to Cart" at bounding box center [846, 390] width 421 height 39
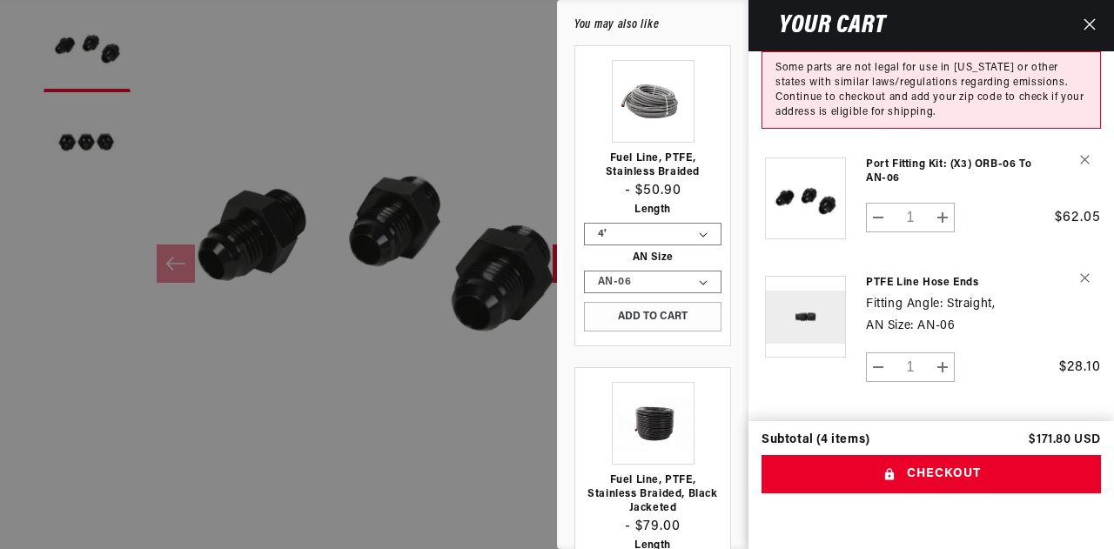
scroll to position [0, 0]
